Goal: Transaction & Acquisition: Subscribe to service/newsletter

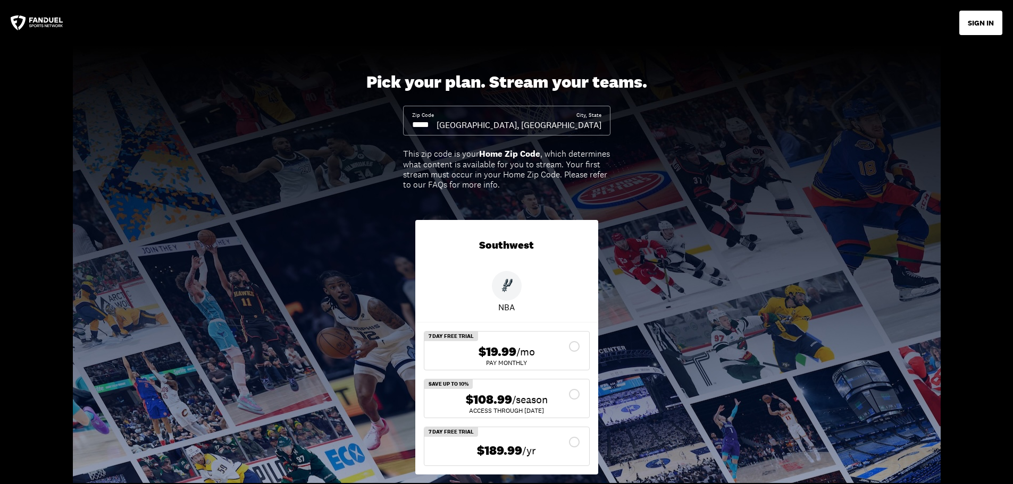
drag, startPoint x: 555, startPoint y: 353, endPoint x: 554, endPoint y: 347, distance: 5.9
click at [555, 352] on div "$19.99 /mo" at bounding box center [507, 352] width 148 height 15
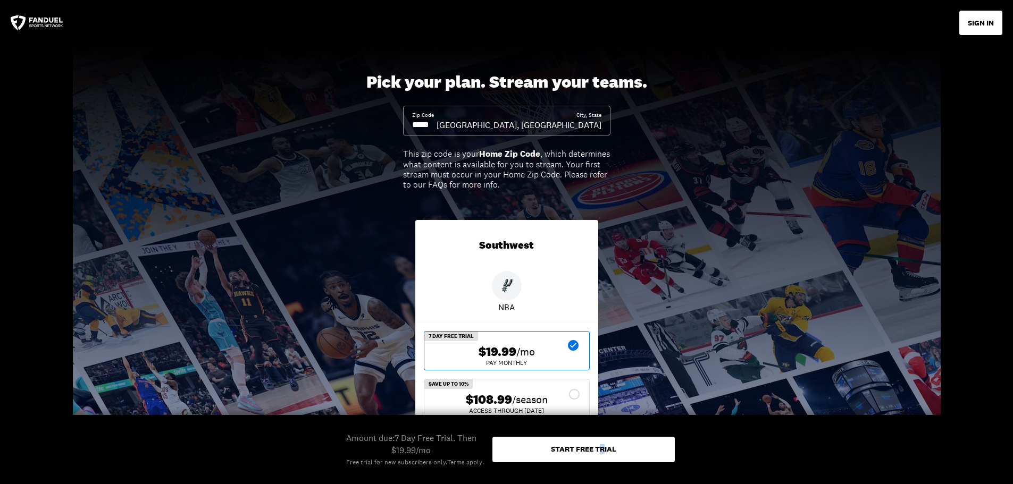
drag, startPoint x: 598, startPoint y: 430, endPoint x: 603, endPoint y: 430, distance: 5.3
click at [603, 430] on div "Amount due: 7 Day Free Trial. Then $19.99/mo Free trial for new subscribers onl…" at bounding box center [506, 449] width 1013 height 69
click at [603, 436] on div "Amount due: 7 Day Free Trial. Then $19.99/mo Free trial for new subscribers onl…" at bounding box center [507, 449] width 336 height 35
drag, startPoint x: 591, startPoint y: 449, endPoint x: 588, endPoint y: 443, distance: 7.1
click at [591, 450] on div "Start free trial" at bounding box center [583, 449] width 65 height 7
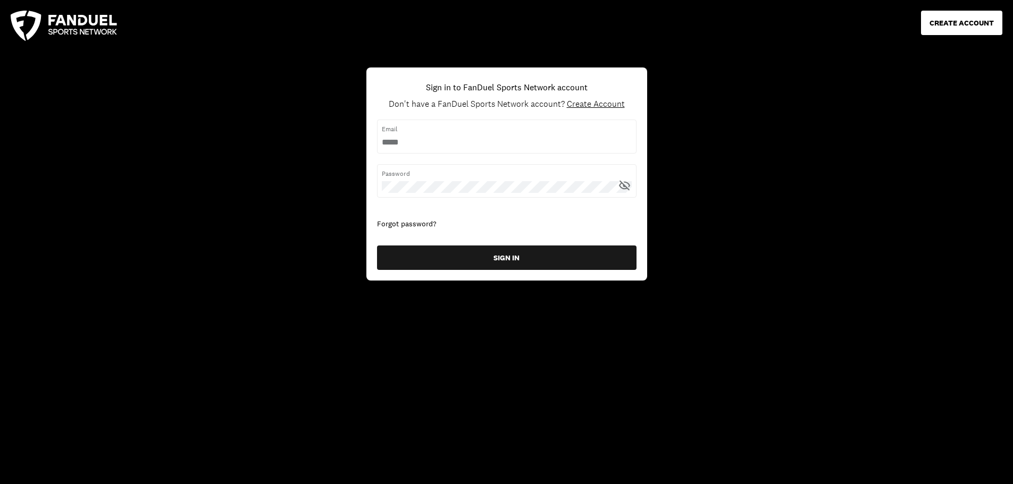
click at [600, 425] on div "CREATE ACCOUNT Sign in to FanDuel Sports Network account Don't have a FanDuel S…" at bounding box center [506, 242] width 1013 height 484
